Goal: Task Accomplishment & Management: Manage account settings

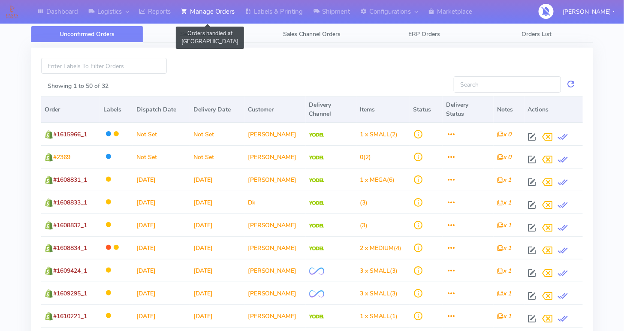
click at [210, 20] on link "Manage Orders" at bounding box center [208, 12] width 64 height 24
click at [208, 34] on span "Search Orders" at bounding box center [199, 34] width 39 height 8
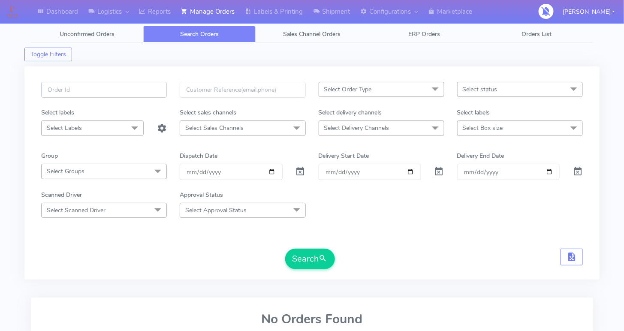
click at [106, 95] on input "text" at bounding box center [104, 90] width 126 height 16
paste input "1615808"
type input "1615808"
click at [302, 172] on span at bounding box center [300, 173] width 10 height 8
click at [300, 252] on button "Search" at bounding box center [310, 259] width 50 height 21
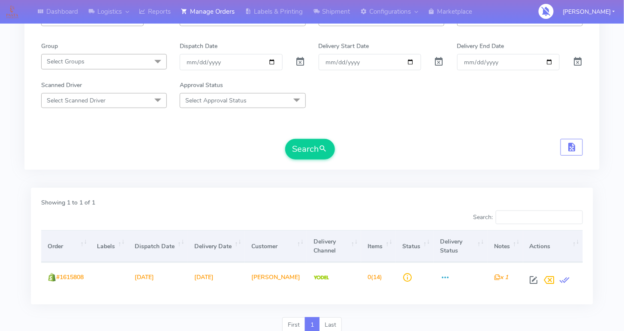
scroll to position [141, 0]
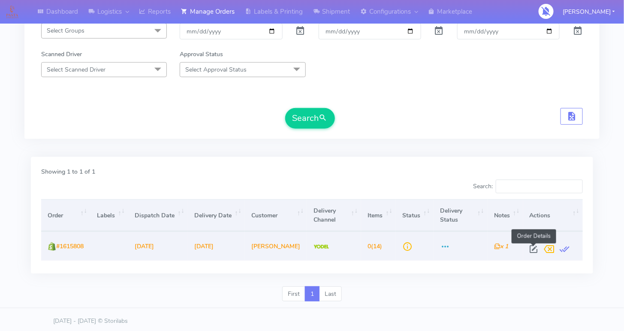
click at [534, 247] on span at bounding box center [533, 251] width 15 height 8
select select "5"
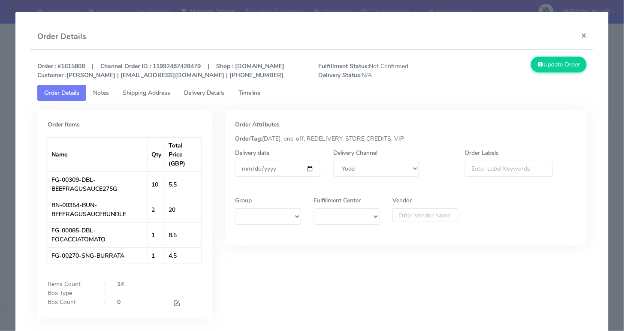
click at [250, 97] on span "Timeline" at bounding box center [249, 93] width 22 height 8
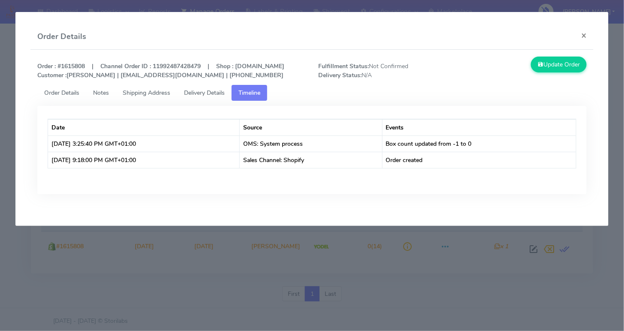
click at [216, 97] on span "Delivery Details" at bounding box center [204, 93] width 41 height 8
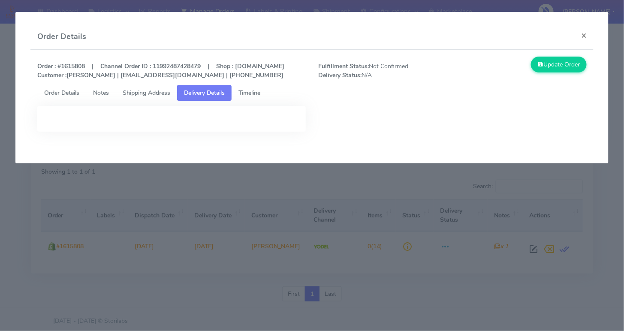
click at [67, 97] on span "Order Details" at bounding box center [61, 93] width 35 height 8
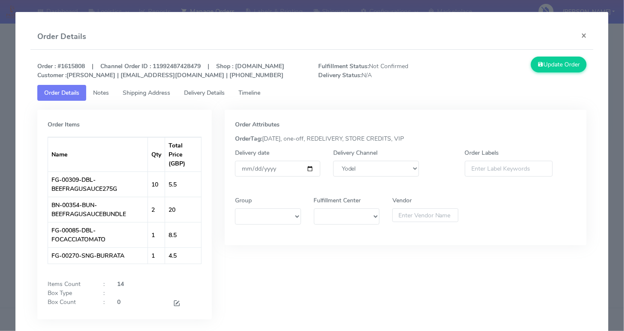
scroll to position [39, 0]
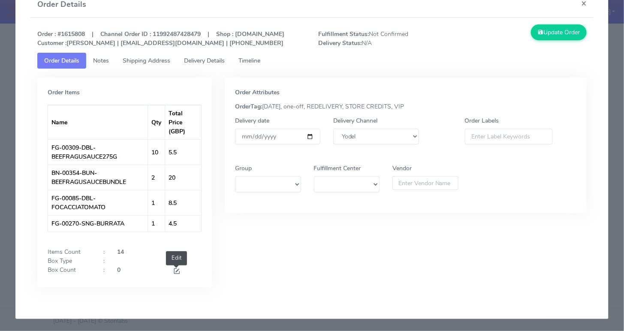
click at [174, 270] on span at bounding box center [177, 272] width 8 height 8
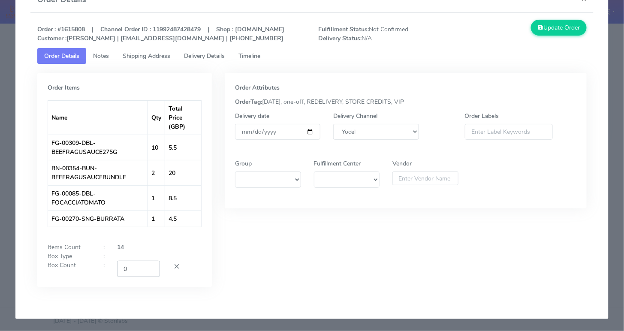
click at [127, 273] on input "0" at bounding box center [138, 269] width 43 height 16
drag, startPoint x: 132, startPoint y: 275, endPoint x: 112, endPoint y: 274, distance: 19.7
click at [112, 274] on div "0" at bounding box center [139, 269] width 56 height 16
type input "2"
click at [557, 27] on button "Update Order" at bounding box center [559, 28] width 56 height 16
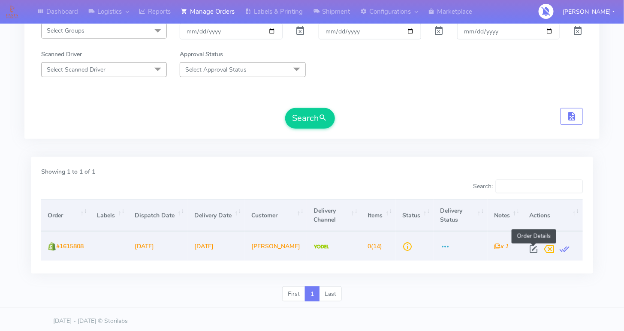
click at [535, 247] on span at bounding box center [533, 251] width 15 height 8
select select "5"
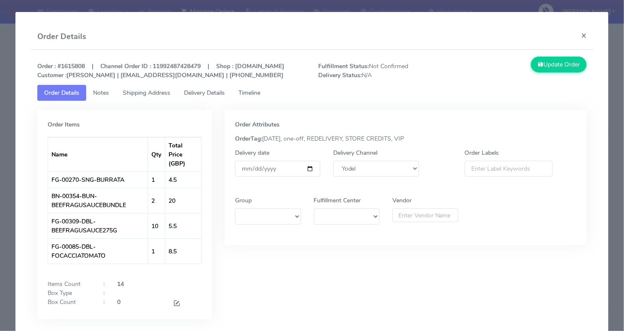
click at [257, 97] on span "Timeline" at bounding box center [249, 93] width 22 height 8
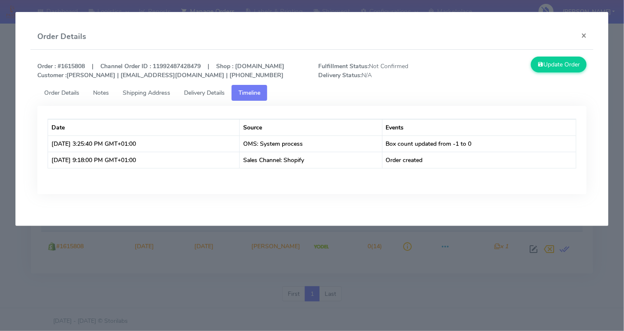
click at [65, 97] on span "Order Details" at bounding box center [61, 93] width 35 height 8
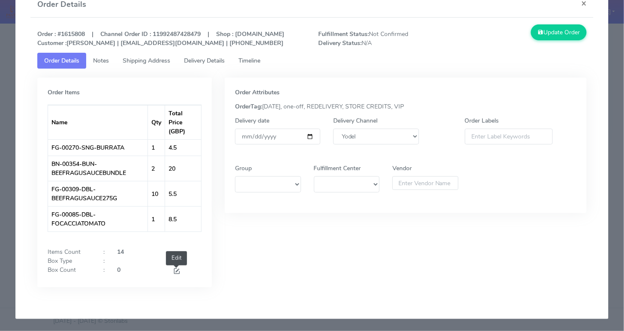
click at [177, 270] on span at bounding box center [177, 272] width 8 height 8
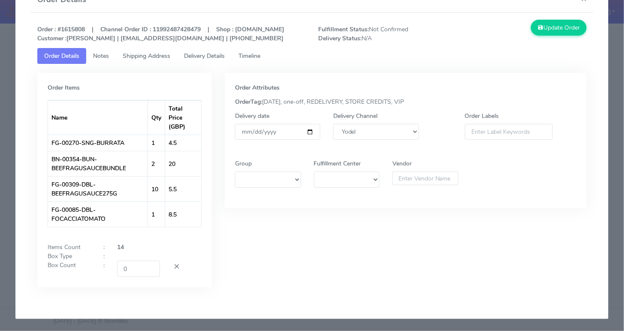
scroll to position [40, 0]
click at [139, 270] on input "0" at bounding box center [138, 269] width 43 height 16
type input "2"
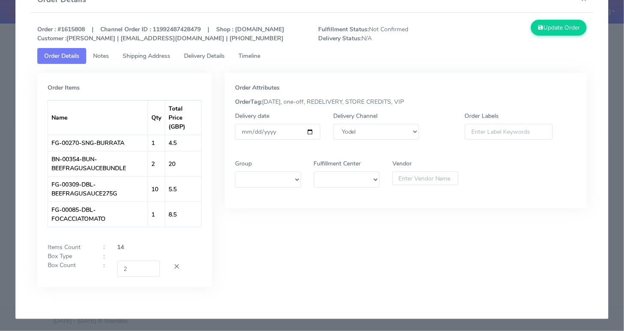
click at [320, 252] on div "Order Attributes OrderTag: 14-08-2025, one-off, REDELIVERY, STORE CREDITS, VIP …" at bounding box center [405, 186] width 375 height 227
click at [559, 21] on button "Update Order" at bounding box center [559, 28] width 56 height 16
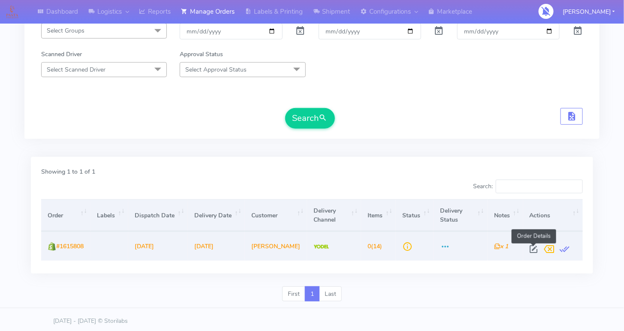
click at [531, 247] on span at bounding box center [533, 251] width 15 height 8
select select "5"
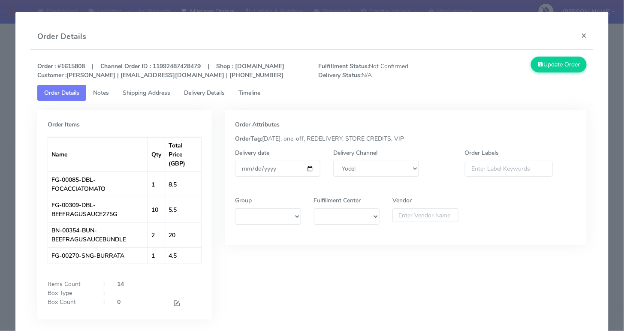
click at [121, 309] on div "0" at bounding box center [139, 303] width 56 height 12
click at [120, 306] on strong "0" at bounding box center [118, 302] width 3 height 8
click at [118, 306] on strong "0" at bounding box center [118, 302] width 3 height 8
click at [176, 308] on span at bounding box center [177, 304] width 8 height 8
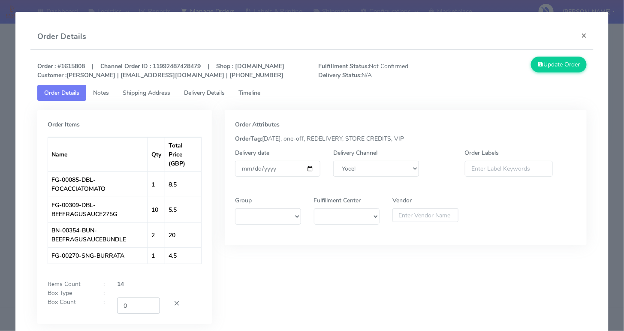
click at [125, 313] on input "0" at bounding box center [138, 305] width 43 height 16
type input "2"
click at [563, 69] on button "Update Order" at bounding box center [559, 65] width 56 height 16
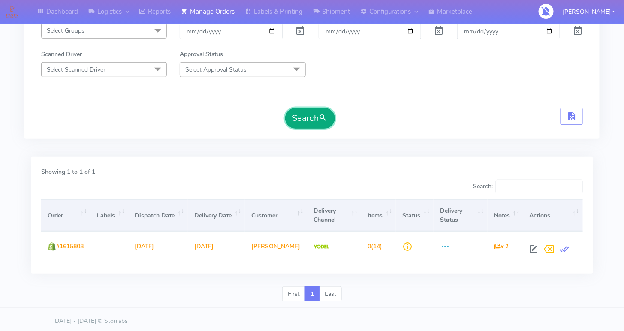
click at [294, 117] on button "Search" at bounding box center [310, 118] width 50 height 21
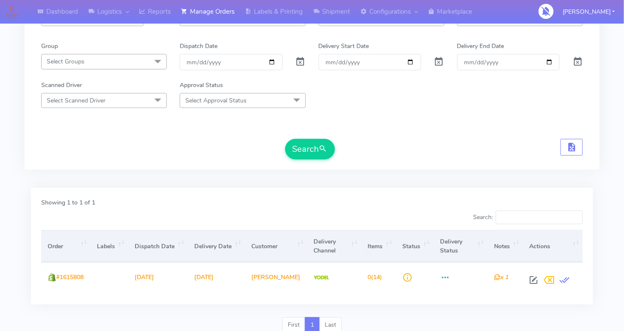
scroll to position [141, 0]
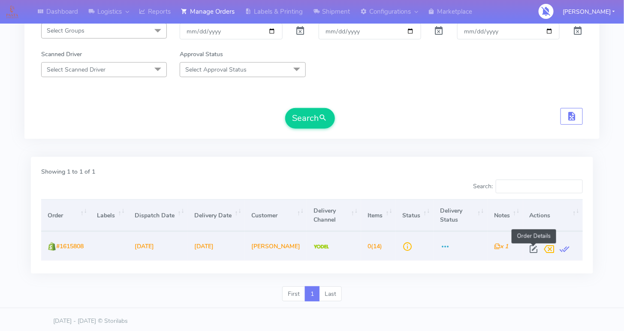
click at [529, 248] on span at bounding box center [533, 251] width 15 height 8
select select "5"
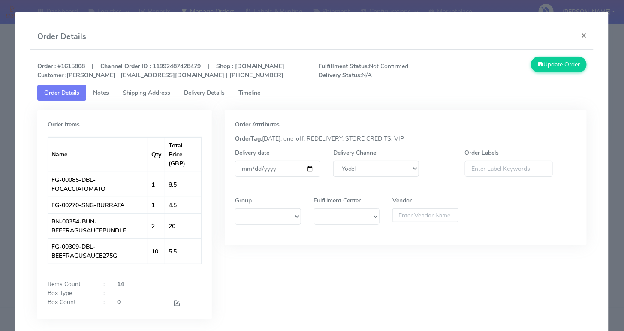
click at [246, 97] on span "Timeline" at bounding box center [249, 93] width 22 height 8
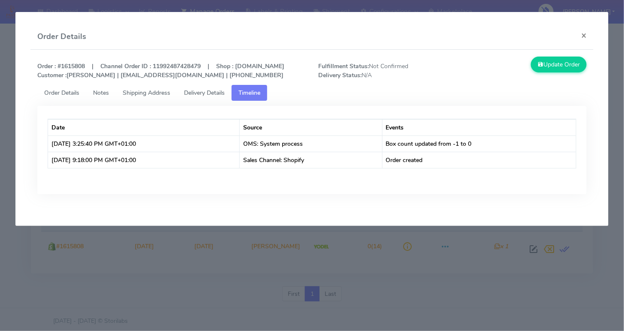
click at [203, 97] on span "Delivery Details" at bounding box center [204, 93] width 41 height 8
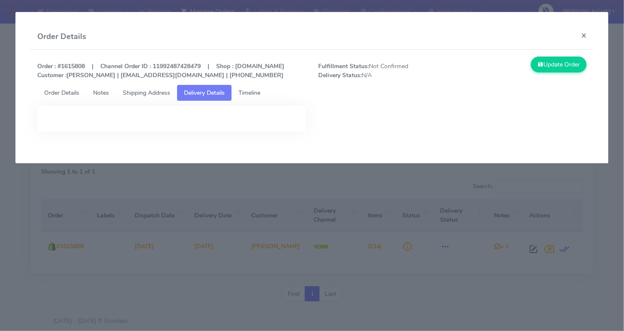
click at [159, 97] on span "Shipping Address" at bounding box center [147, 93] width 48 height 8
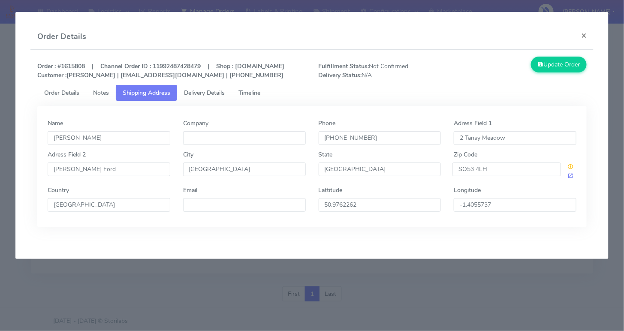
click at [111, 101] on link "Notes" at bounding box center [101, 93] width 30 height 16
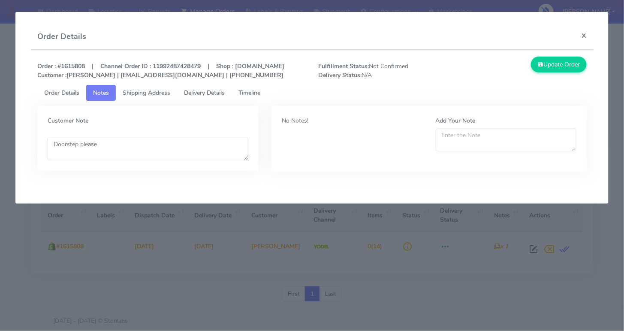
click at [68, 97] on span "Order Details" at bounding box center [61, 93] width 35 height 8
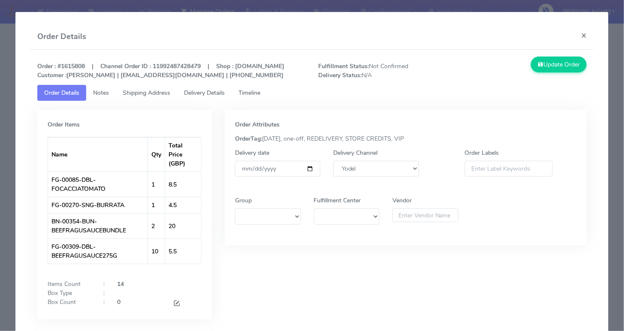
click at [242, 97] on span "Timeline" at bounding box center [249, 93] width 22 height 8
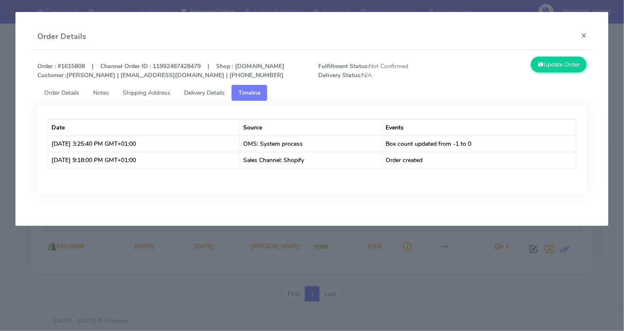
click at [57, 97] on span "Order Details" at bounding box center [61, 93] width 35 height 8
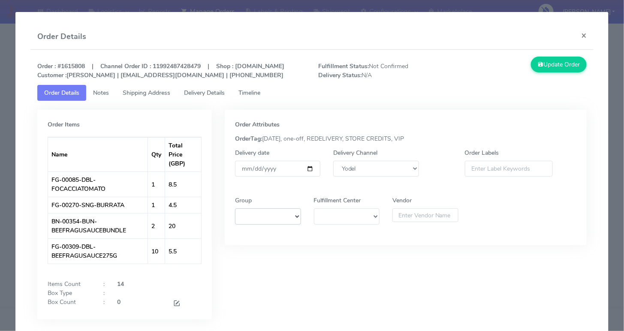
click at [278, 224] on select at bounding box center [268, 216] width 66 height 16
click at [301, 223] on select at bounding box center [268, 216] width 66 height 16
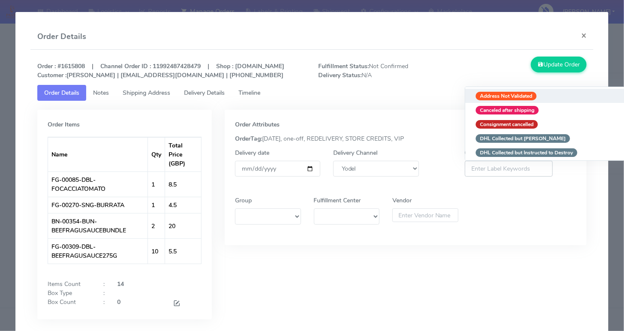
click at [505, 177] on input at bounding box center [509, 169] width 88 height 16
click at [505, 218] on div "Order Labels Address Not Validated Canceled after shipping Consignment cancelle…" at bounding box center [524, 189] width 118 height 92
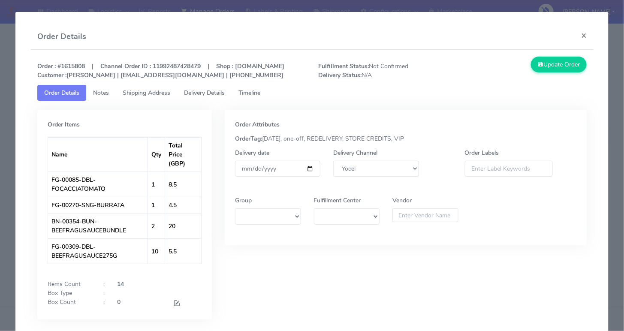
scroll to position [39, 0]
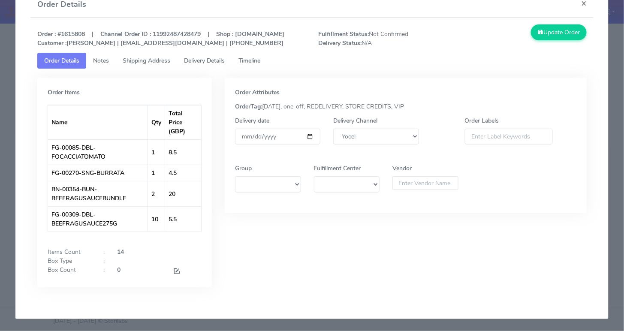
click at [131, 270] on div "0" at bounding box center [139, 271] width 56 height 12
click at [114, 267] on div "0" at bounding box center [139, 271] width 56 height 12
click at [117, 269] on strong "0" at bounding box center [118, 270] width 3 height 8
click at [120, 269] on strong "0" at bounding box center [118, 270] width 3 height 8
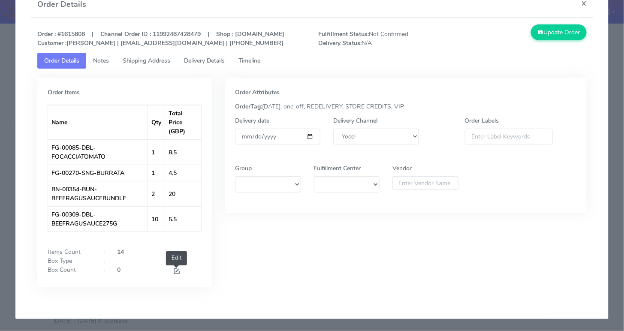
click at [177, 271] on span at bounding box center [177, 272] width 8 height 8
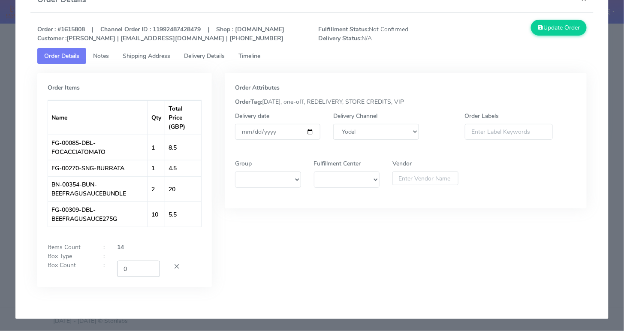
click at [136, 274] on input "0" at bounding box center [138, 269] width 43 height 16
click at [153, 271] on input "1" at bounding box center [138, 269] width 43 height 16
type input "2"
click at [153, 271] on input "2" at bounding box center [138, 269] width 43 height 16
click at [554, 30] on button "Update Order" at bounding box center [559, 28] width 56 height 16
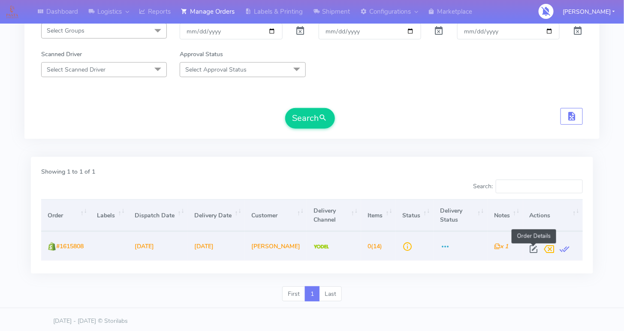
click at [529, 247] on span at bounding box center [533, 251] width 15 height 8
select select "5"
click at [535, 247] on span at bounding box center [533, 251] width 15 height 8
select select "5"
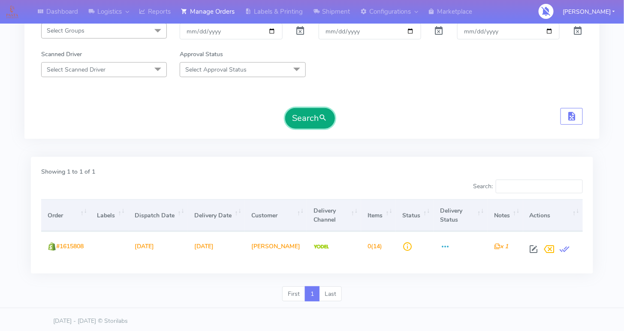
click at [319, 112] on button "Search" at bounding box center [310, 118] width 50 height 21
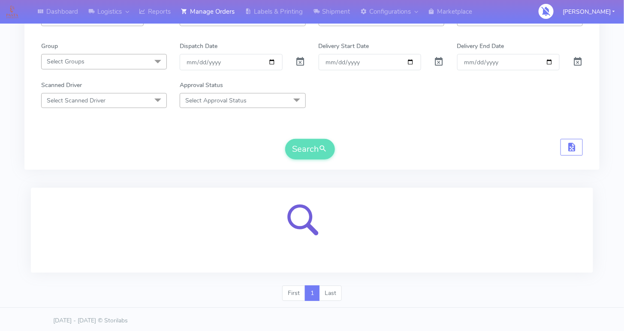
scroll to position [141, 0]
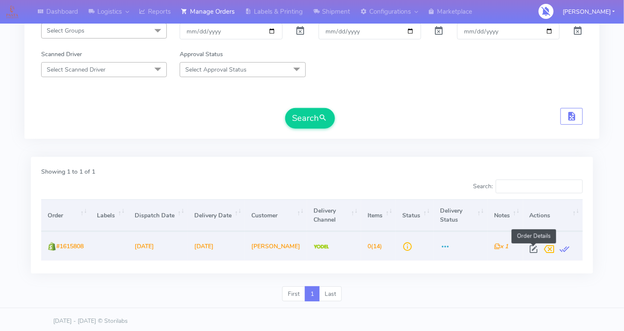
click at [530, 247] on span at bounding box center [533, 251] width 15 height 8
select select "5"
click at [529, 247] on span at bounding box center [533, 251] width 15 height 8
select select "5"
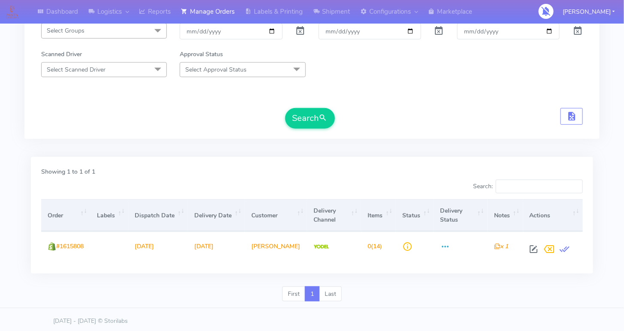
scroll to position [0, 0]
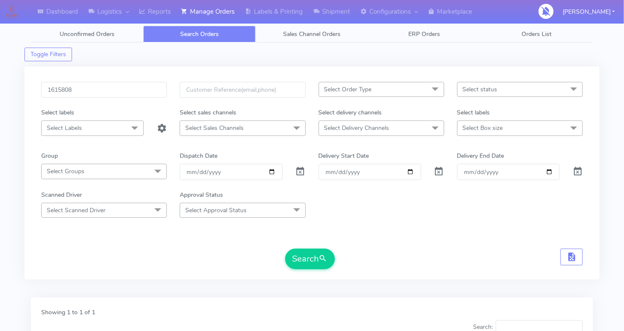
click at [109, 122] on span "Select Labels" at bounding box center [92, 127] width 102 height 15
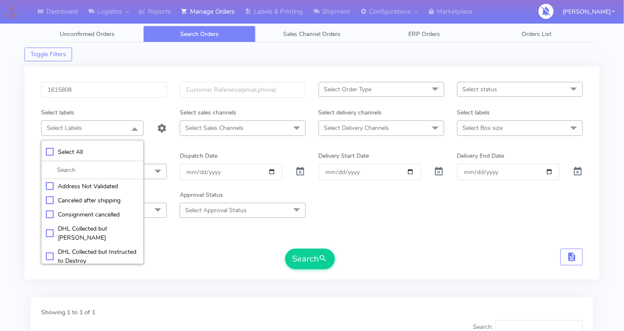
click at [105, 97] on div "1615808" at bounding box center [104, 95] width 138 height 26
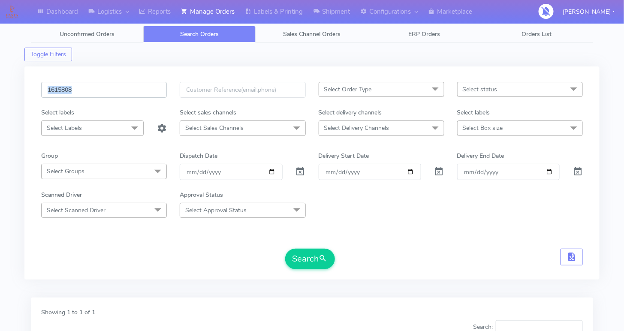
click at [105, 91] on input "1615808" at bounding box center [104, 90] width 126 height 16
paste input "32"
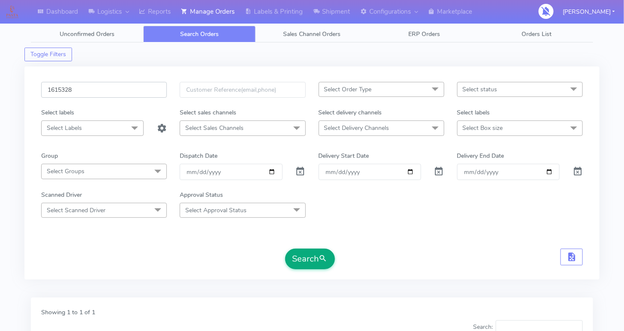
type input "1615328"
click at [312, 260] on button "Search" at bounding box center [310, 259] width 50 height 21
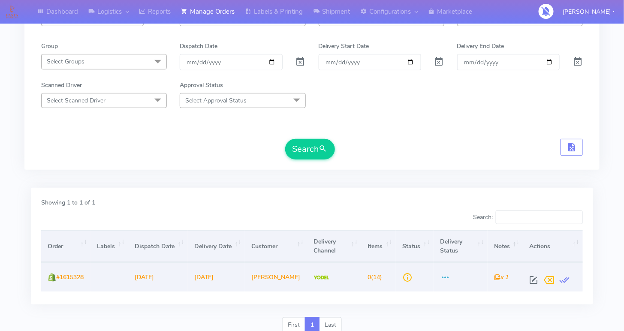
click at [527, 274] on div at bounding box center [551, 279] width 50 height 15
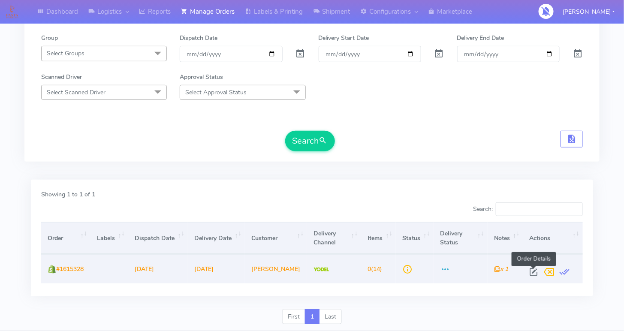
click at [532, 270] on span at bounding box center [533, 274] width 15 height 8
select select "5"
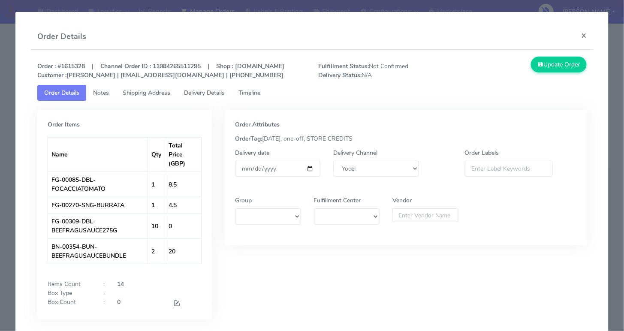
click at [253, 97] on span "Timeline" at bounding box center [249, 93] width 22 height 8
